Goal: Information Seeking & Learning: Learn about a topic

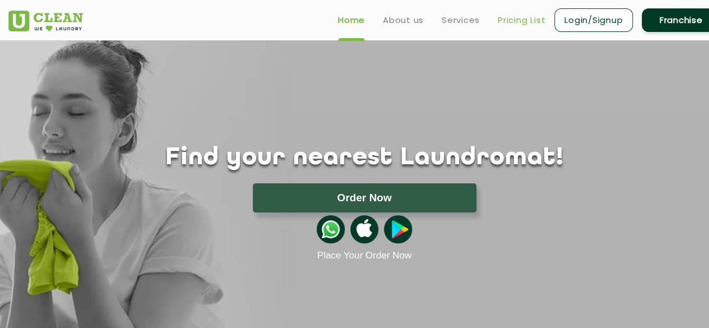
click at [525, 21] on link "Pricing List" at bounding box center [522, 19] width 48 height 13
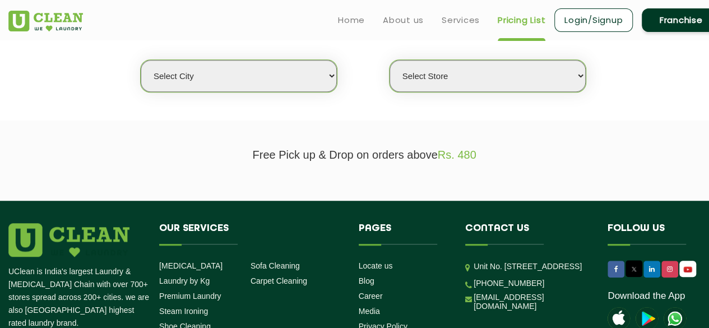
scroll to position [293, 0]
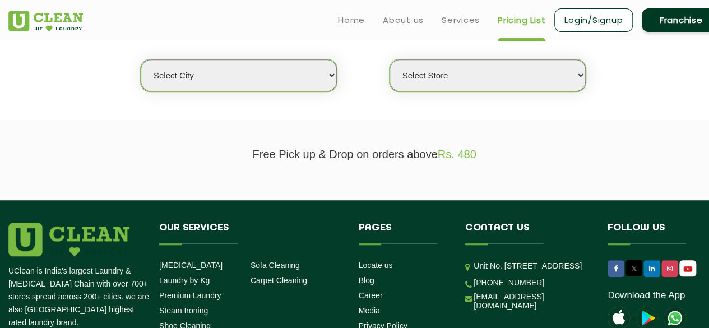
click at [252, 82] on select "Select city [GEOGRAPHIC_DATA] [GEOGRAPHIC_DATA] [GEOGRAPHIC_DATA] [GEOGRAPHIC_D…" at bounding box center [239, 75] width 196 height 32
select select "27"
click at [141, 59] on select "Select city [GEOGRAPHIC_DATA] [GEOGRAPHIC_DATA] [GEOGRAPHIC_DATA] [GEOGRAPHIC_D…" at bounding box center [239, 75] width 196 height 32
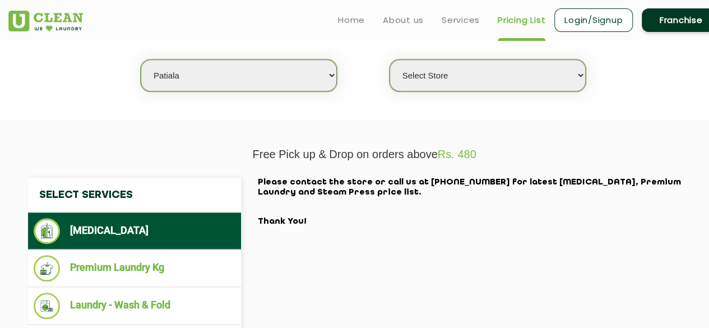
click at [444, 80] on select "Select Store UClean Patiala UClean [PERSON_NAME] [GEOGRAPHIC_DATA]" at bounding box center [488, 75] width 196 height 32
select select "66"
click at [390, 59] on select "Select Store UClean Patiala UClean [PERSON_NAME] [GEOGRAPHIC_DATA]" at bounding box center [488, 75] width 196 height 32
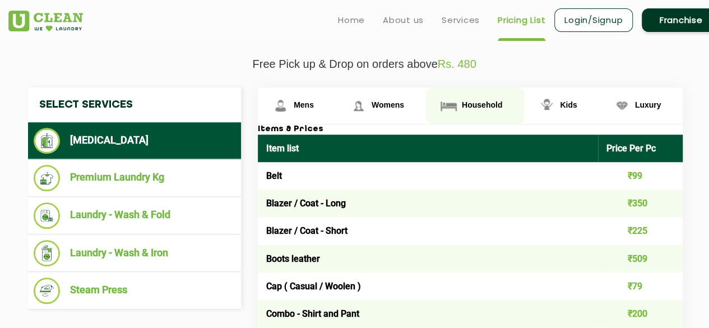
scroll to position [382, 0]
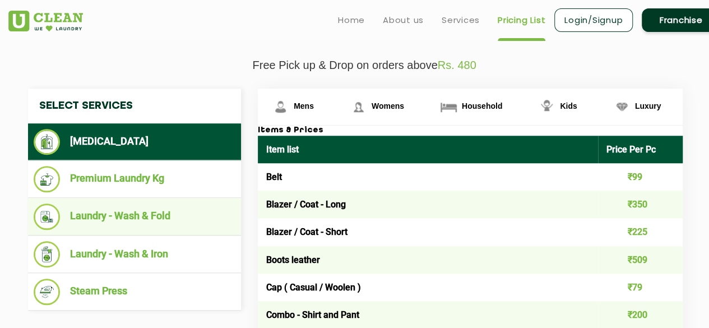
click at [139, 219] on li "Laundry - Wash & Fold" at bounding box center [135, 216] width 202 height 26
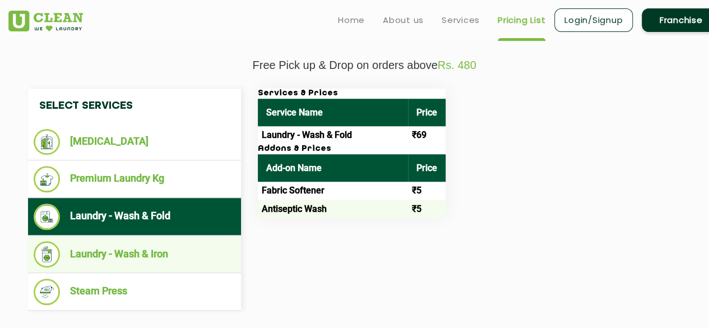
click at [179, 261] on li "Laundry - Wash & Iron" at bounding box center [135, 254] width 202 height 26
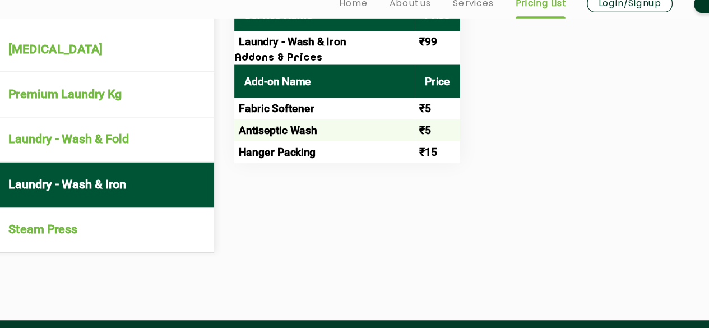
scroll to position [469, 0]
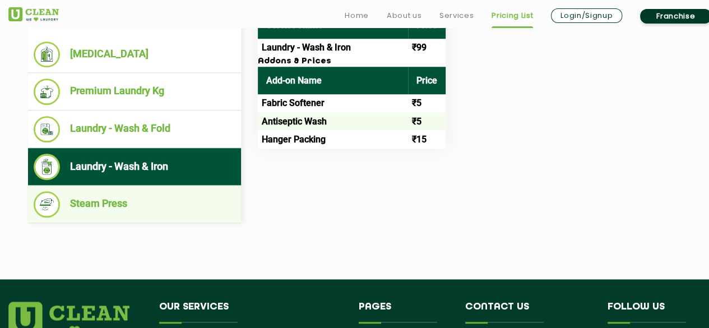
click at [124, 191] on li "Steam Press" at bounding box center [135, 204] width 202 height 26
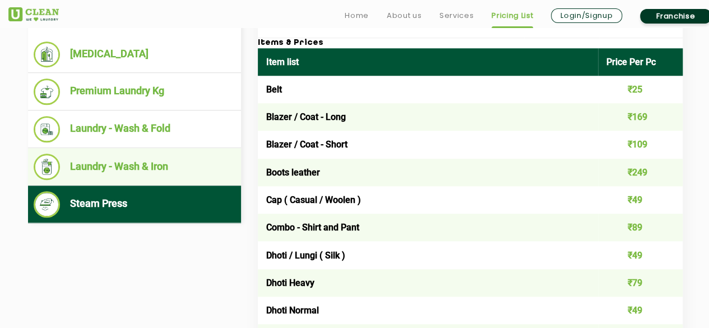
click at [132, 172] on li "Laundry - Wash & Iron" at bounding box center [135, 167] width 202 height 26
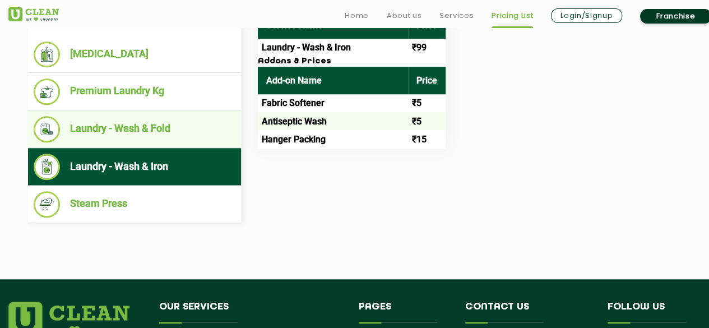
click at [149, 117] on li "Laundry - Wash & Fold" at bounding box center [135, 129] width 202 height 26
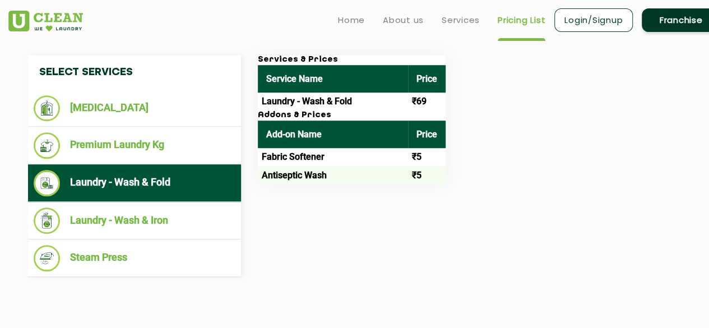
scroll to position [414, 0]
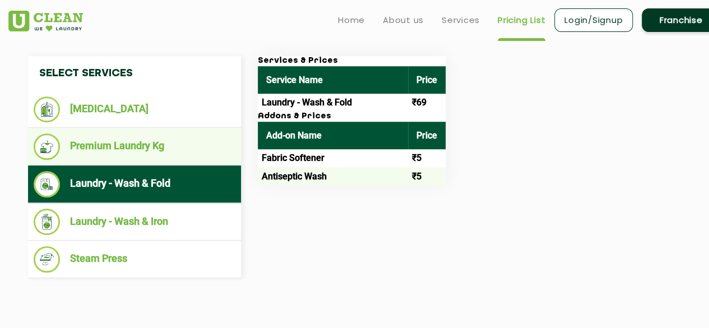
click at [141, 142] on li "Premium Laundry Kg" at bounding box center [135, 146] width 202 height 26
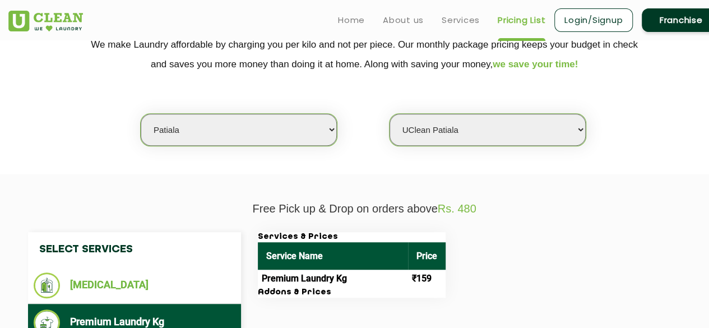
scroll to position [237, 0]
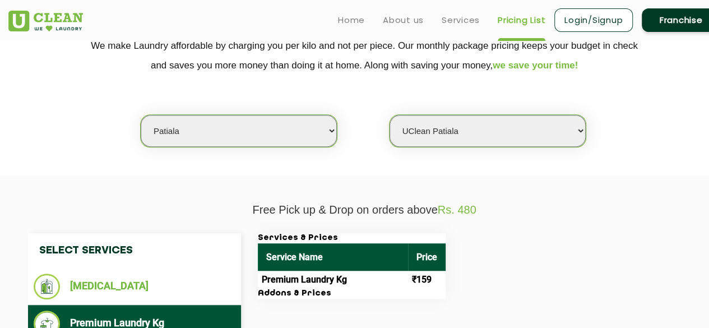
click at [200, 132] on select "Select city [GEOGRAPHIC_DATA] [GEOGRAPHIC_DATA] [GEOGRAPHIC_DATA] [GEOGRAPHIC_D…" at bounding box center [239, 131] width 196 height 32
select select "1"
click at [141, 115] on select "Select city [GEOGRAPHIC_DATA] [GEOGRAPHIC_DATA] [GEOGRAPHIC_DATA] [GEOGRAPHIC_D…" at bounding box center [239, 131] width 196 height 32
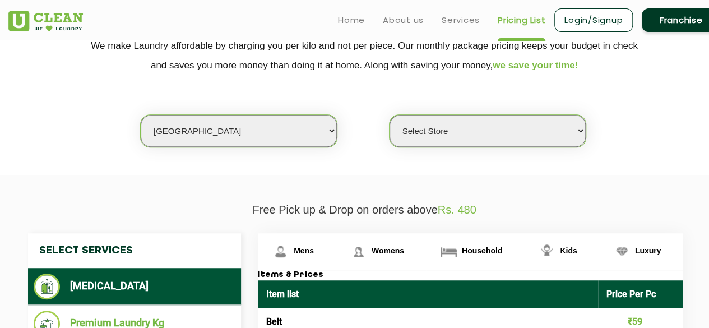
drag, startPoint x: 437, startPoint y: 147, endPoint x: 456, endPoint y: 135, distance: 22.7
click at [456, 135] on section "We make Laundry affordable by charging you per kilo and not per piece. Our mont…" at bounding box center [354, 99] width 709 height 154
click at [456, 135] on select "Select Store [GEOGRAPHIC_DATA] [GEOGRAPHIC_DATA] 2 [GEOGRAPHIC_DATA] [GEOGRAPHI…" at bounding box center [488, 131] width 196 height 32
click at [390, 115] on select "Select Store [GEOGRAPHIC_DATA] [GEOGRAPHIC_DATA] 2 [GEOGRAPHIC_DATA] [GEOGRAPHI…" at bounding box center [488, 131] width 196 height 32
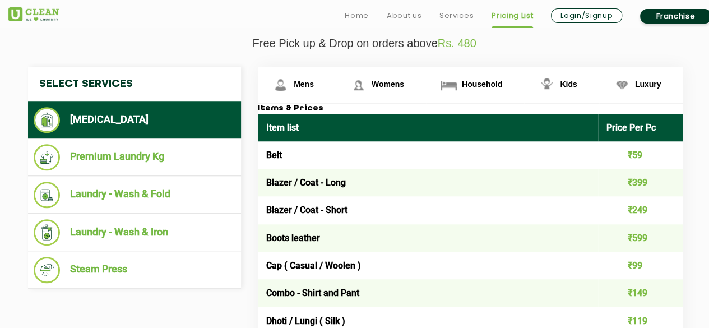
scroll to position [420, 0]
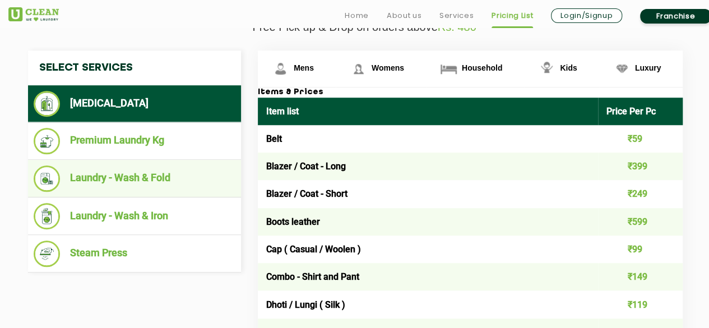
click at [151, 180] on li "Laundry - Wash & Fold" at bounding box center [135, 178] width 202 height 26
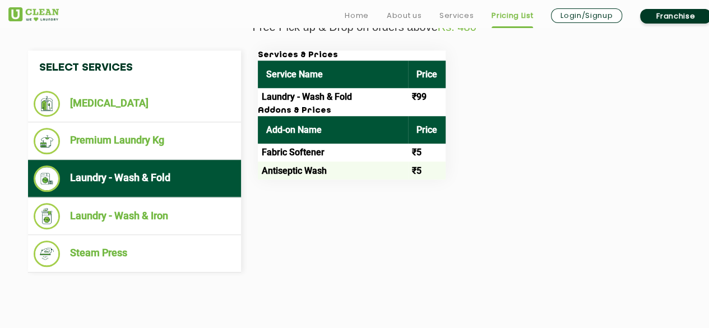
click at [519, 128] on div "Services & Prices Service Name Price Laundry - Wash & Fold ₹99 Addons & Prices …" at bounding box center [479, 114] width 460 height 129
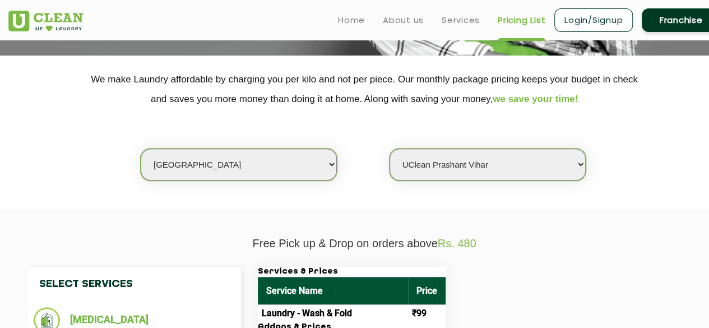
scroll to position [191, 0]
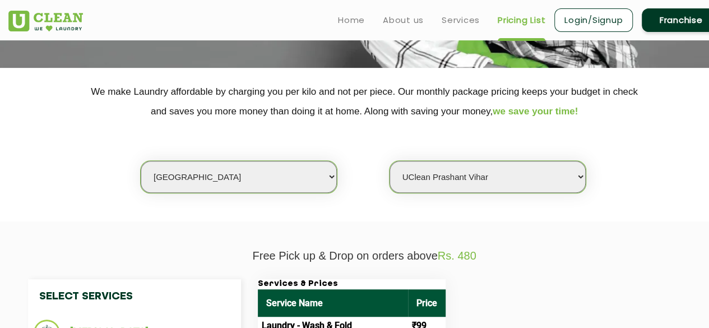
click at [491, 175] on select "Select Store [GEOGRAPHIC_DATA] [GEOGRAPHIC_DATA] 2 [GEOGRAPHIC_DATA] [GEOGRAPHI…" at bounding box center [488, 177] width 196 height 32
select select "118"
click at [390, 161] on select "Select Store [GEOGRAPHIC_DATA] [GEOGRAPHIC_DATA] 2 [GEOGRAPHIC_DATA] [GEOGRAPHI…" at bounding box center [488, 177] width 196 height 32
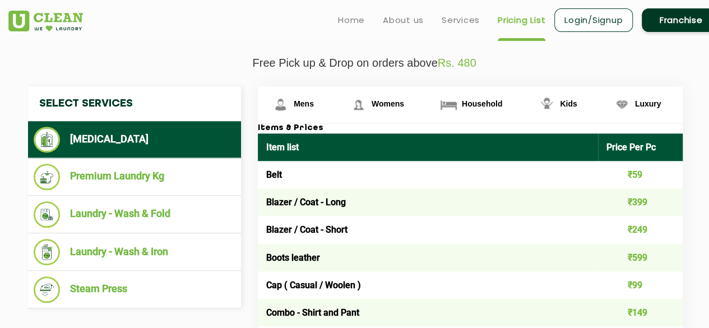
scroll to position [385, 0]
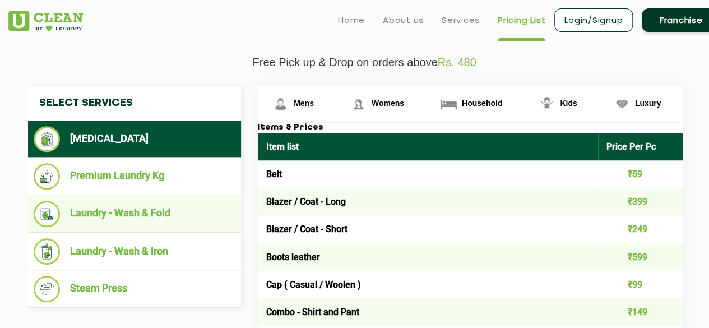
click at [138, 214] on li "Laundry - Wash & Fold" at bounding box center [135, 214] width 202 height 26
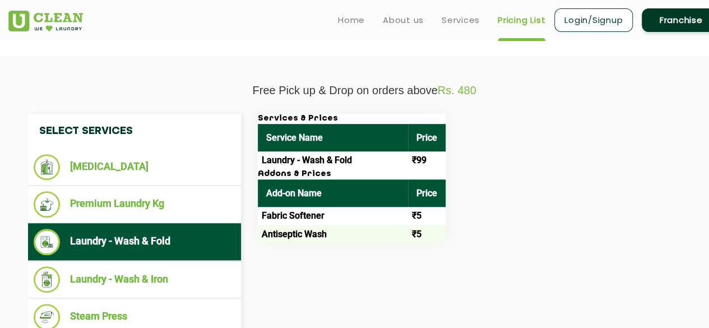
scroll to position [358, 0]
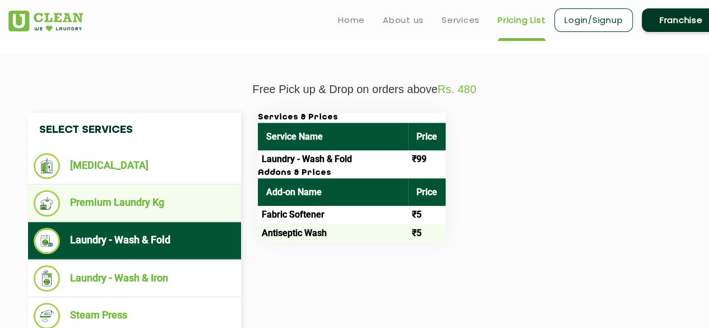
click at [172, 206] on li "Premium Laundry Kg" at bounding box center [135, 203] width 202 height 26
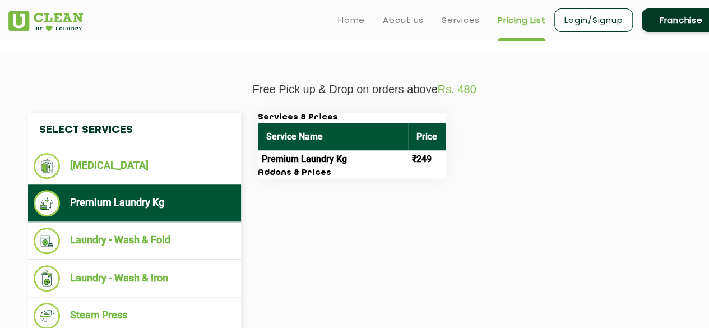
click at [539, 171] on div "Services & Prices Service Name Price Premium Laundry Kg ₹249 Addons & Prices" at bounding box center [479, 146] width 460 height 66
